Goal: Task Accomplishment & Management: Complete application form

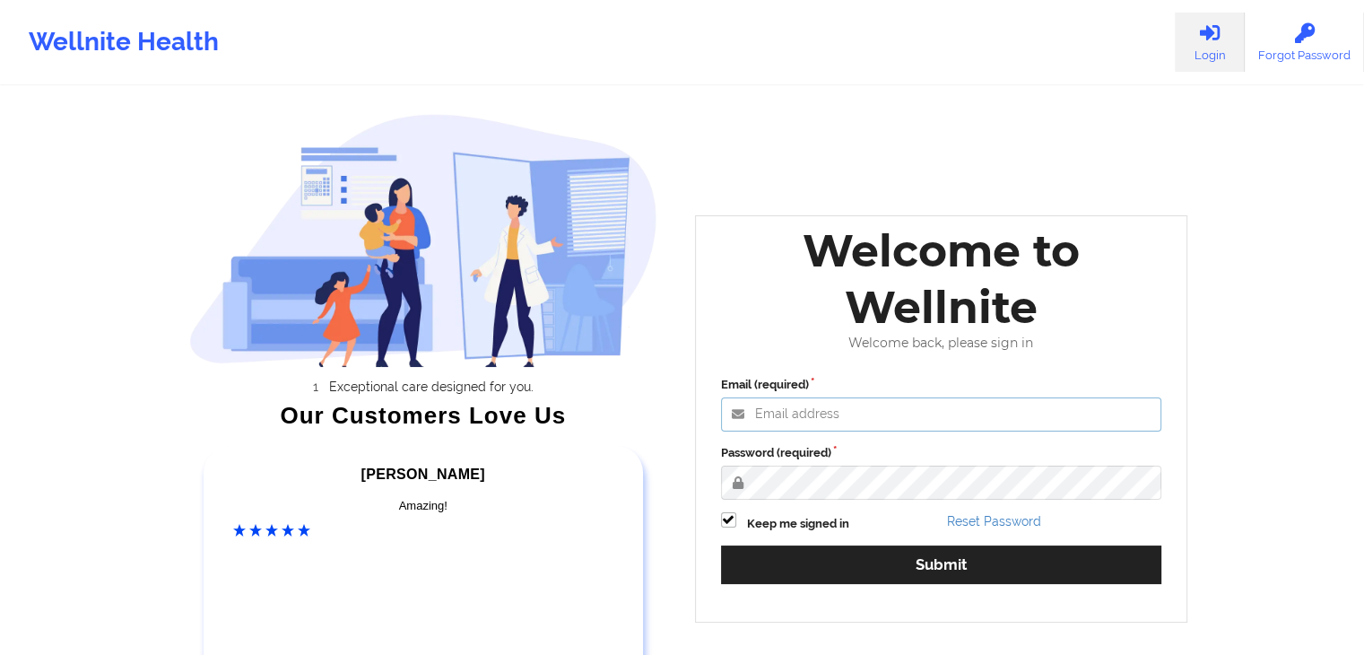
click at [845, 415] on input "Email (required)" at bounding box center [941, 414] width 441 height 34
type input "[EMAIL_ADDRESS][DOMAIN_NAME]"
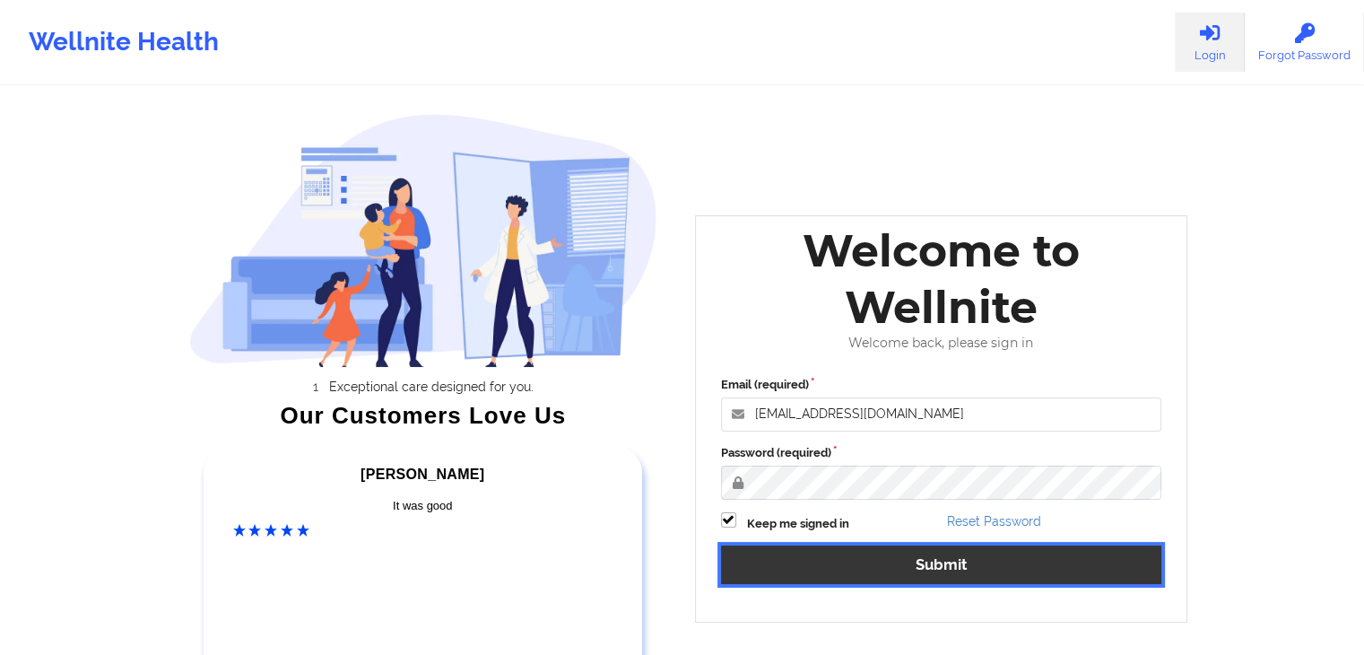
click at [929, 571] on button "Submit" at bounding box center [941, 564] width 441 height 39
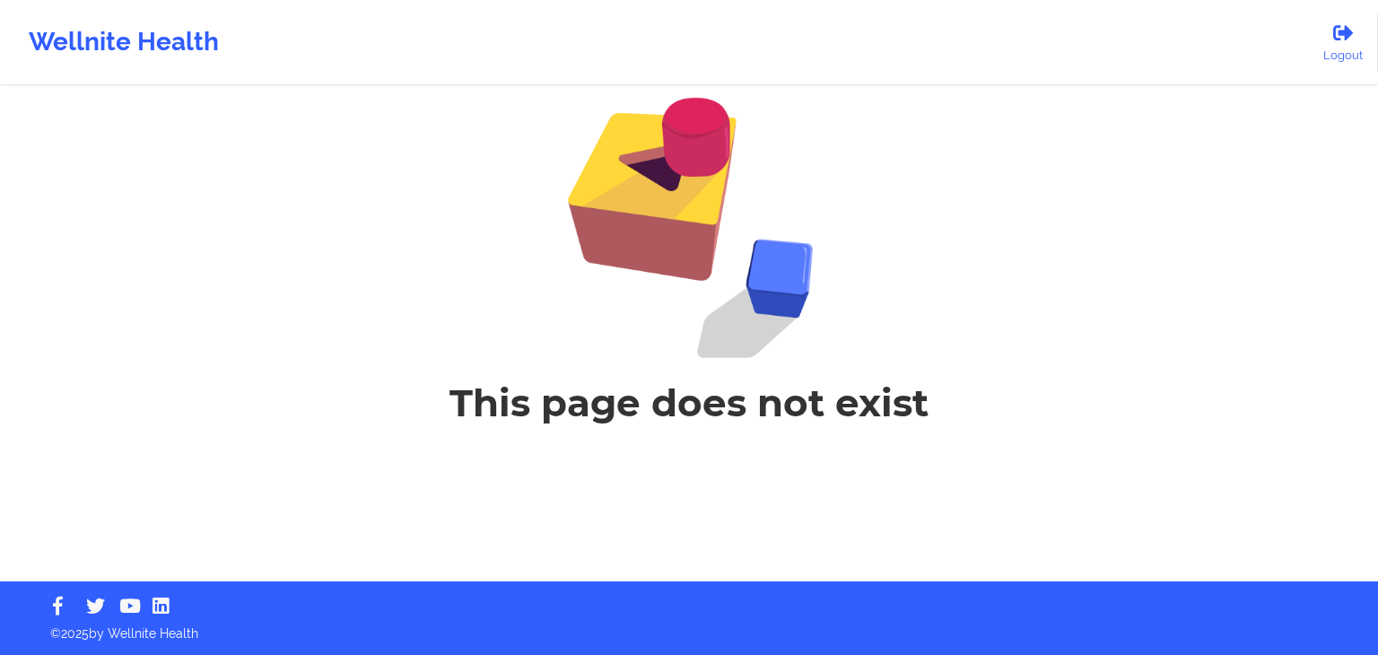
click at [1184, 390] on div "This page does not exist" at bounding box center [689, 262] width 1378 height 524
click at [81, 47] on div "Wellnite Health" at bounding box center [124, 42] width 248 height 72
click at [223, 11] on div "Wellnite Health" at bounding box center [124, 42] width 248 height 72
click at [245, 14] on div "Wellnite Health" at bounding box center [124, 42] width 248 height 72
